Goal: Navigation & Orientation: Find specific page/section

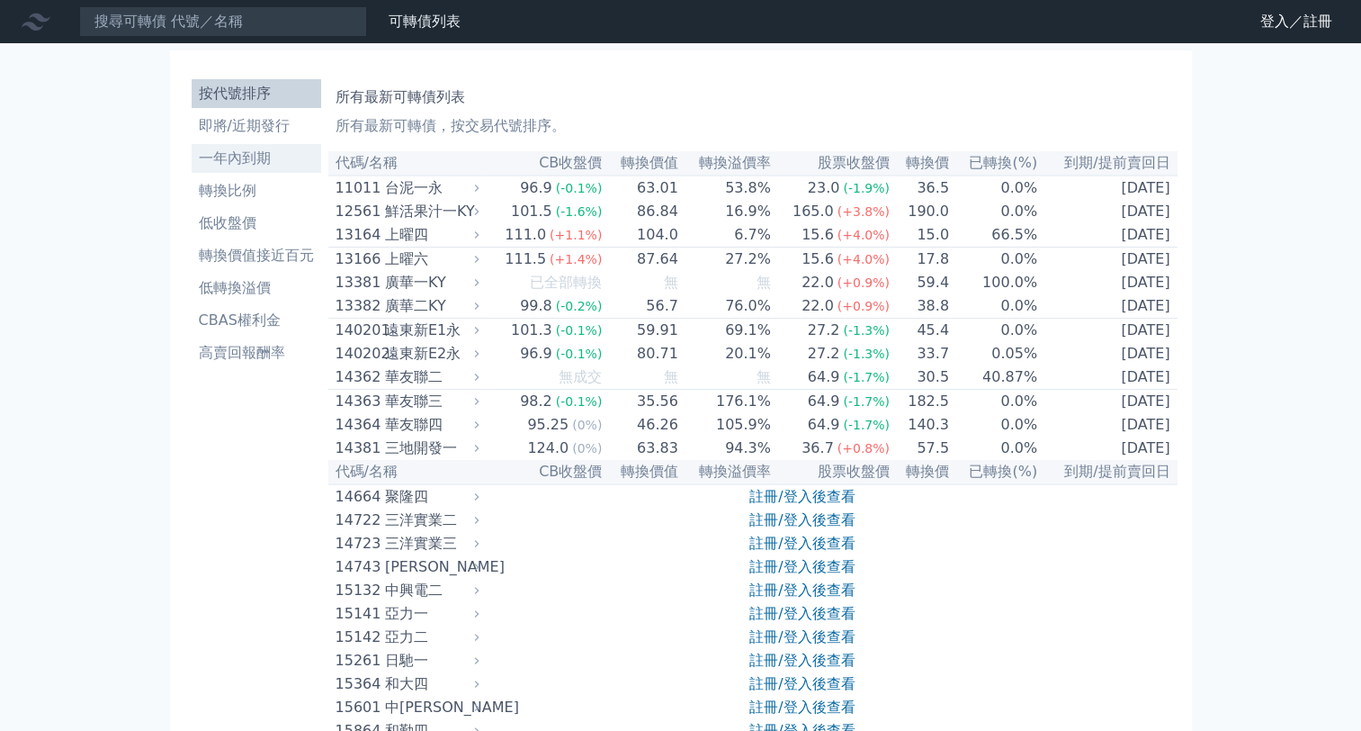
click at [281, 157] on li "一年內到期" at bounding box center [257, 159] width 130 height 22
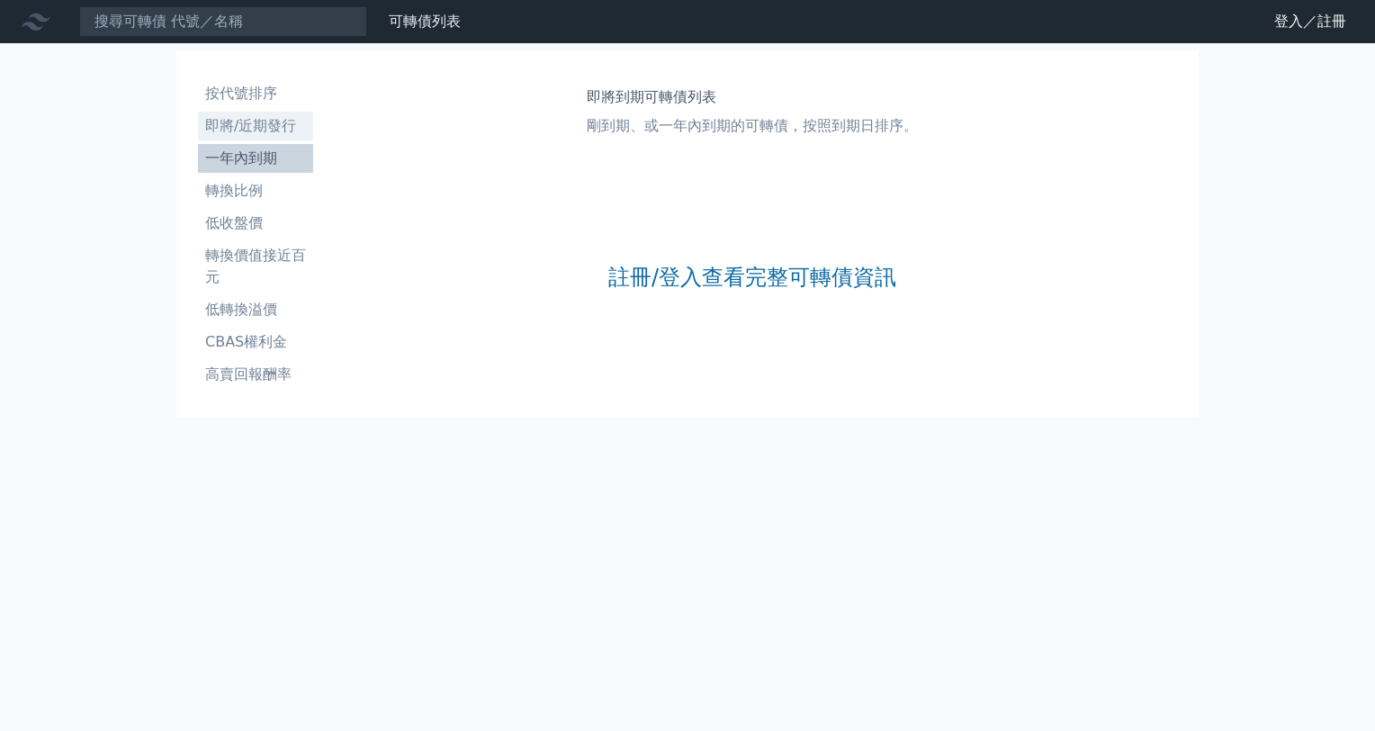
click at [292, 126] on li "即將/近期發行" at bounding box center [255, 126] width 115 height 22
click at [247, 128] on li "即將/近期發行" at bounding box center [255, 126] width 115 height 22
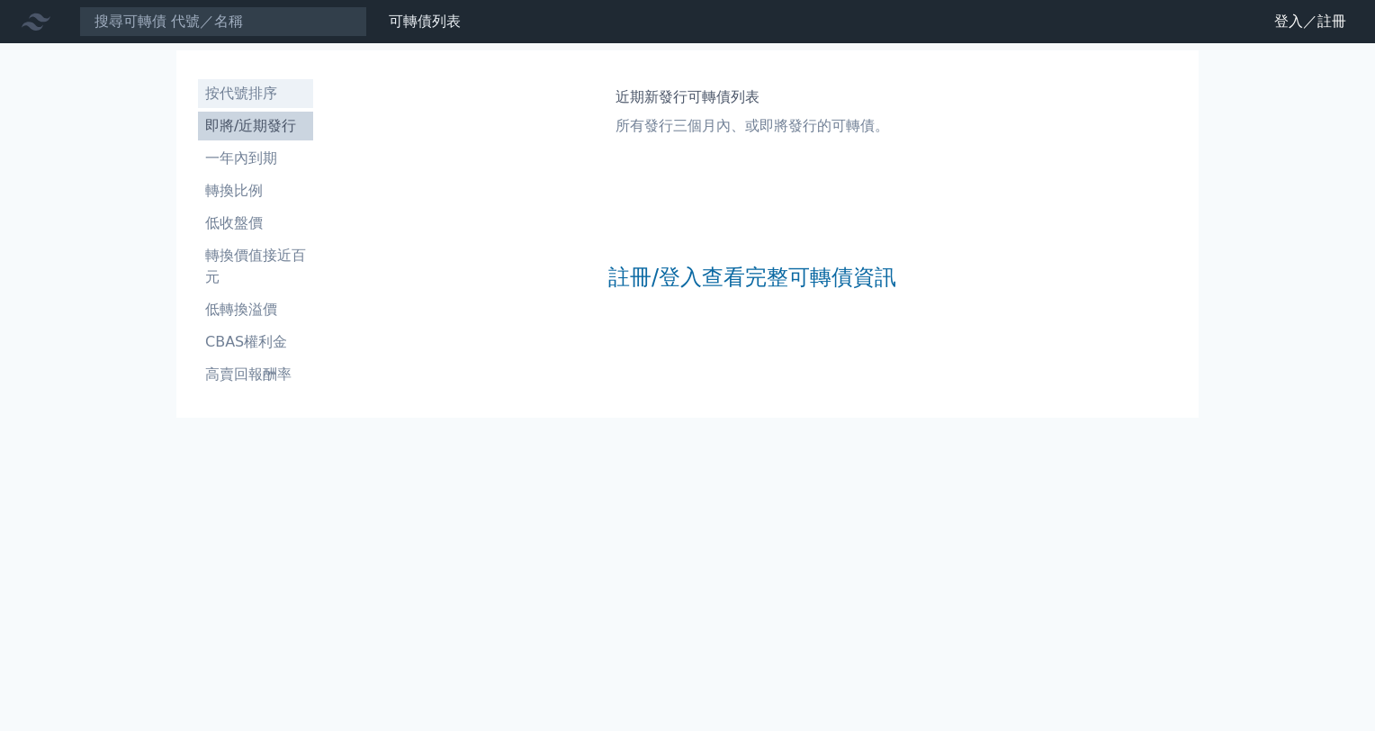
click at [238, 85] on li "按代號排序" at bounding box center [255, 94] width 115 height 22
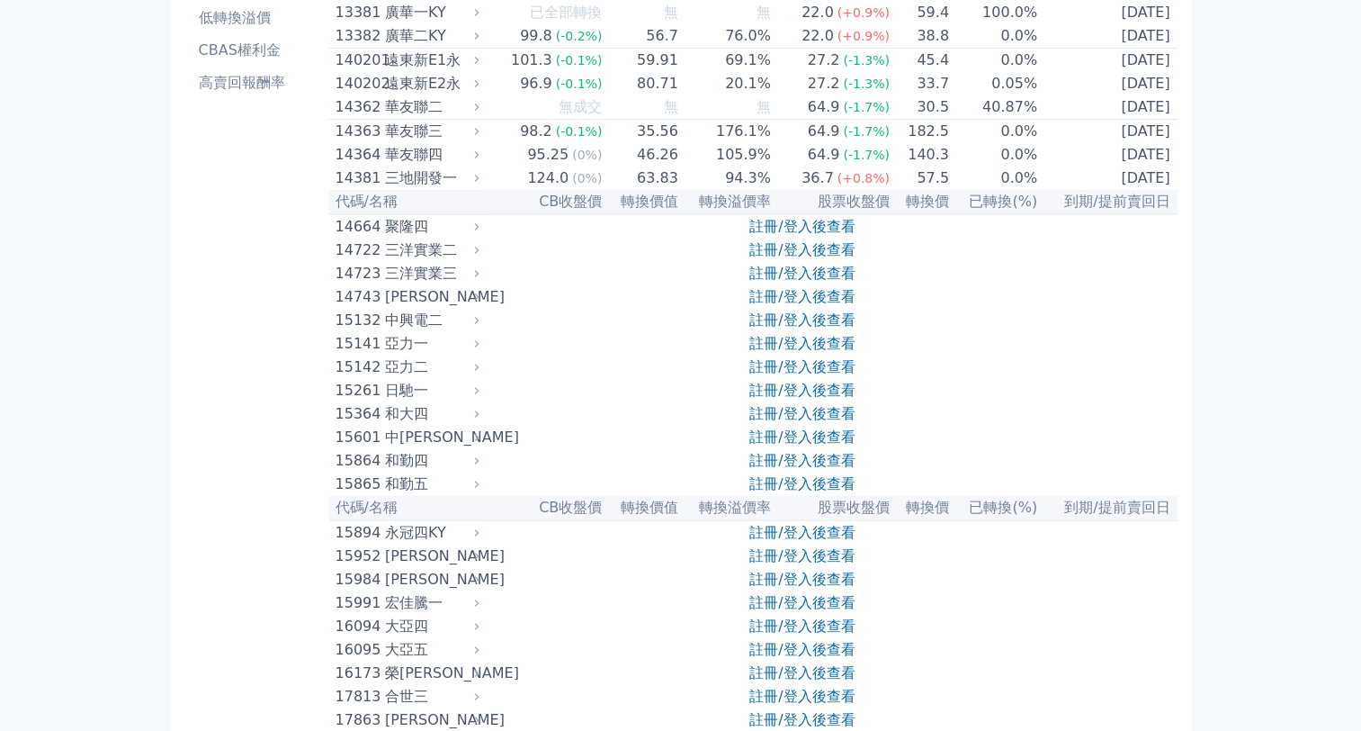
scroll to position [630, 0]
